Goal: Task Accomplishment & Management: Use online tool/utility

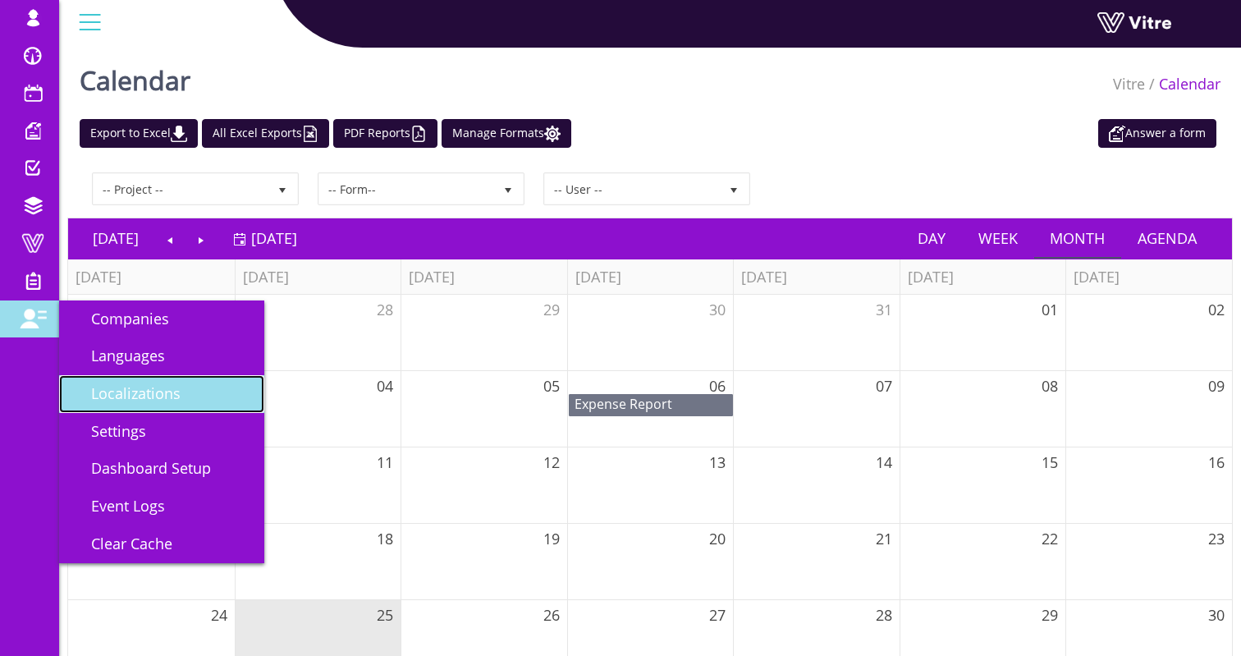
click at [134, 383] on span "Localizations" at bounding box center [125, 393] width 109 height 20
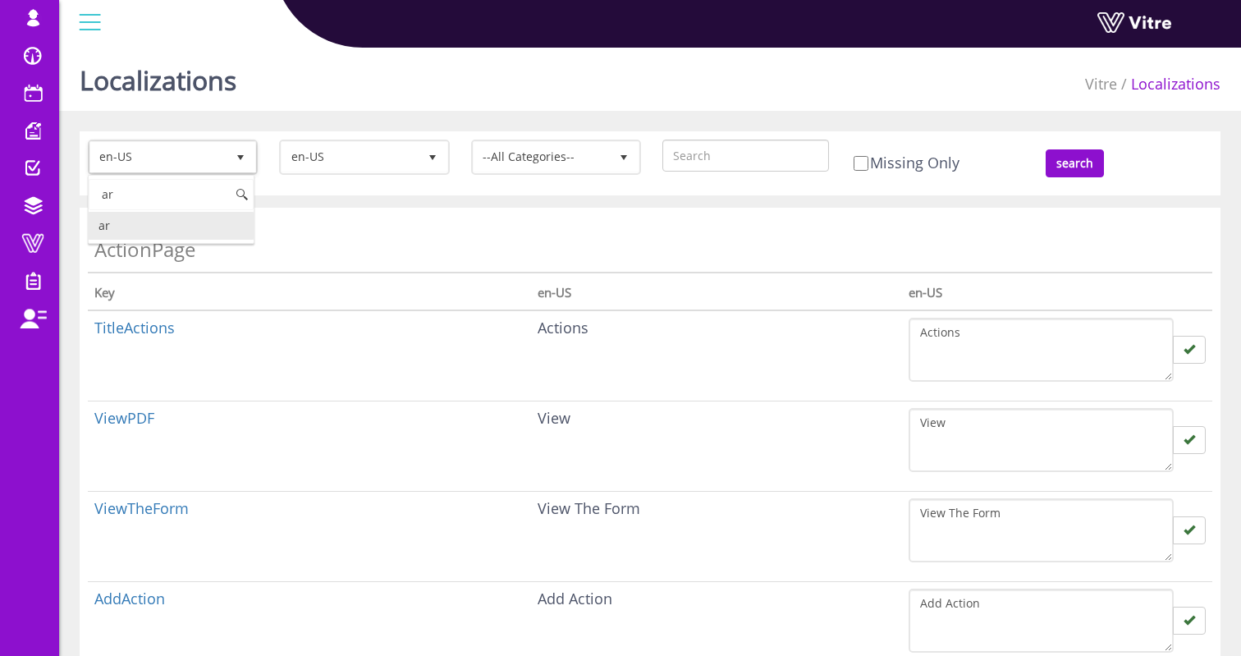
type input "a"
type input "ar"
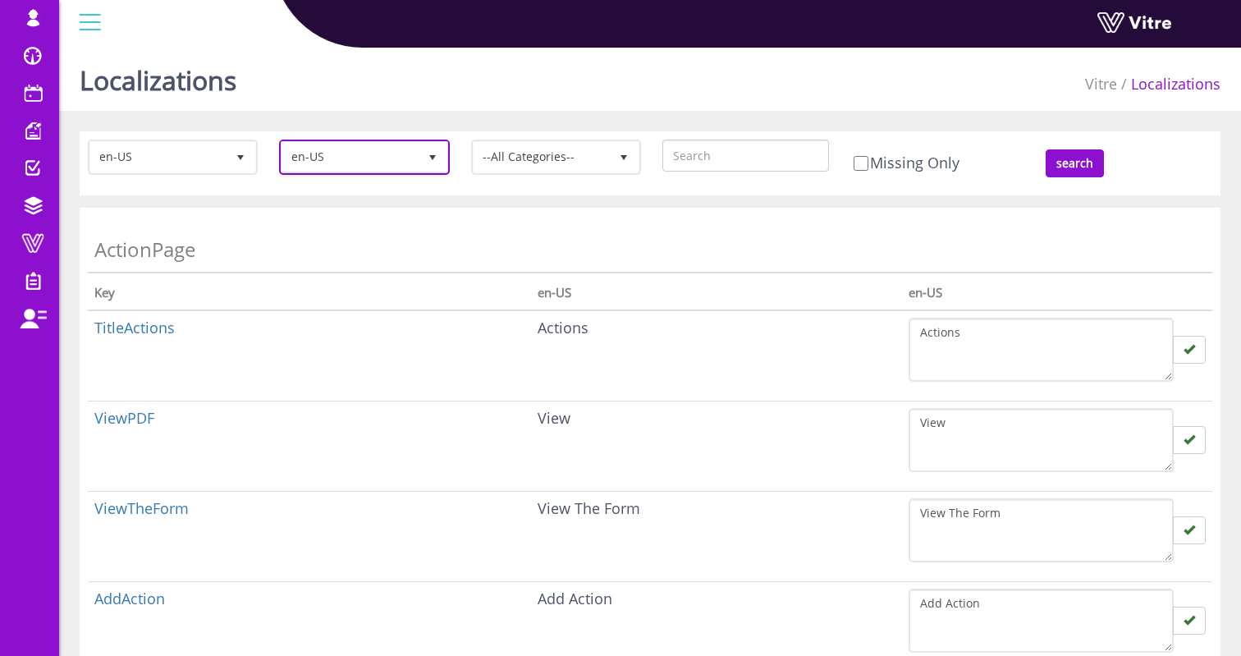
click at [347, 159] on span "en-US" at bounding box center [348, 157] width 135 height 30
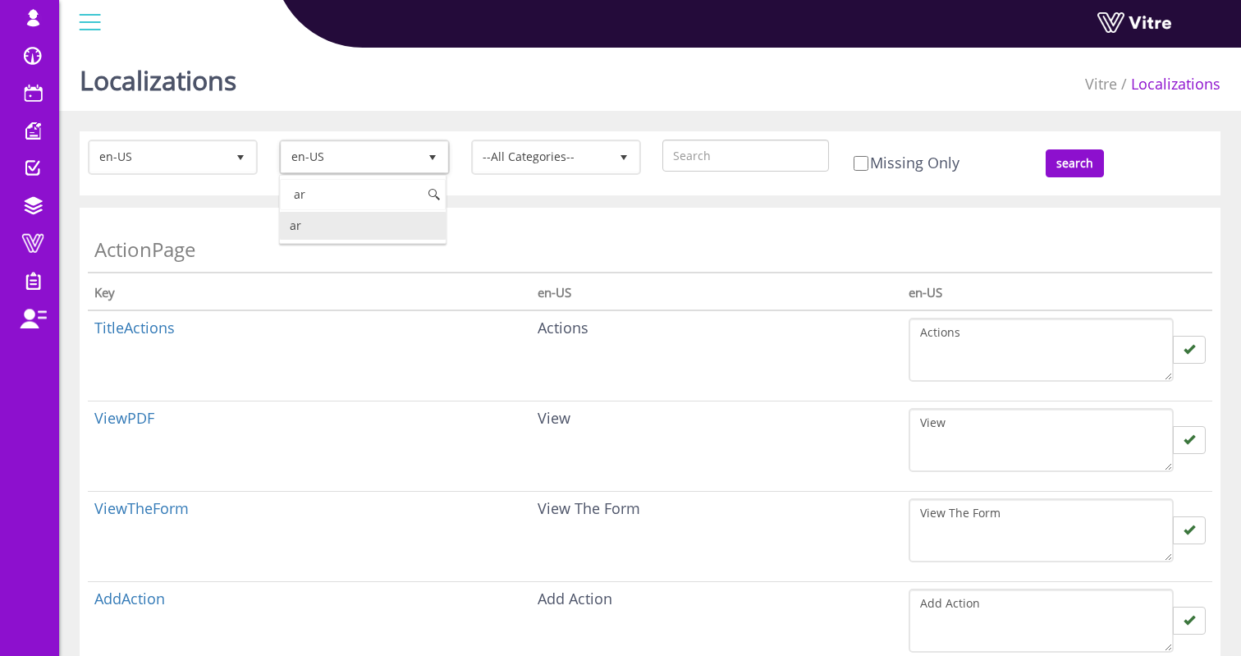
click at [325, 231] on li "ar" at bounding box center [362, 226] width 165 height 28
type input "ar"
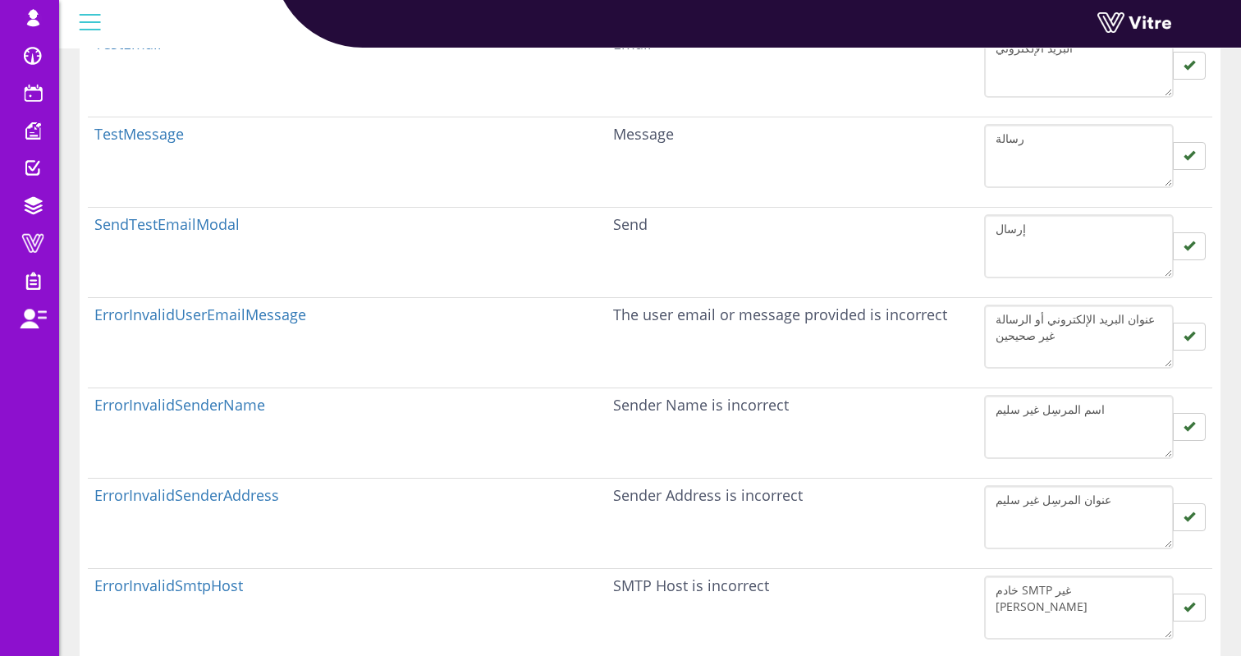
scroll to position [11477, 0]
